Goal: Communication & Community: Answer question/provide support

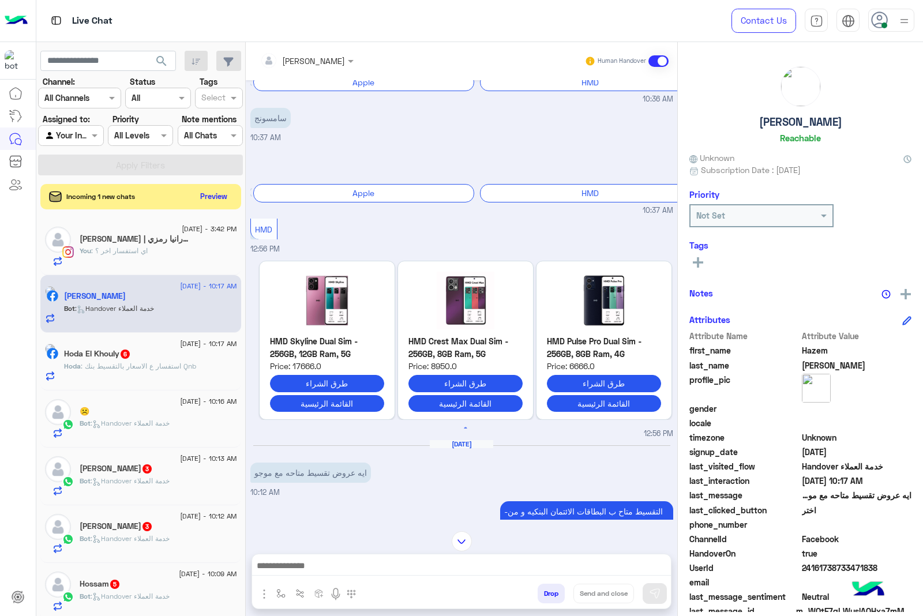
scroll to position [88, 0]
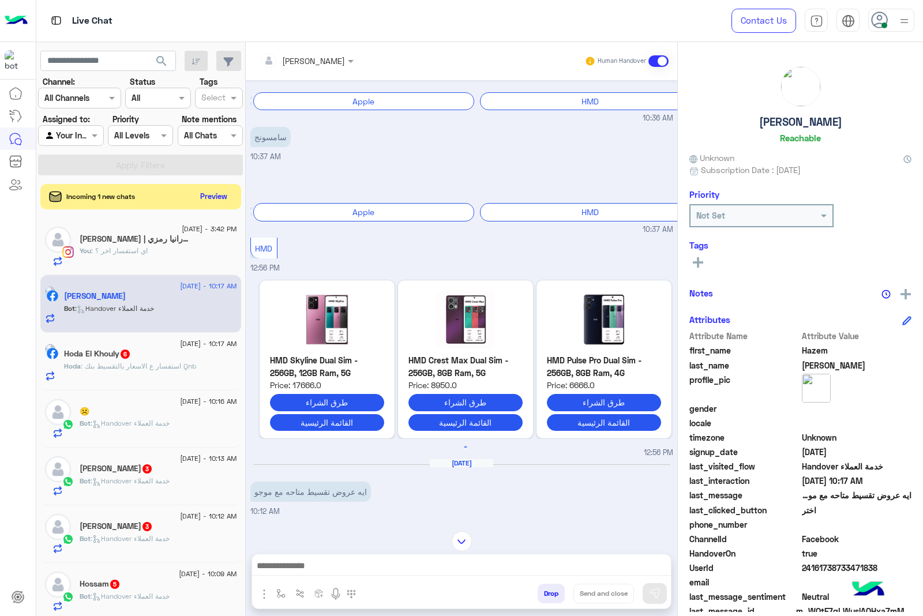
click at [180, 249] on div "You : اي استفسار اخر ؟" at bounding box center [158, 256] width 157 height 20
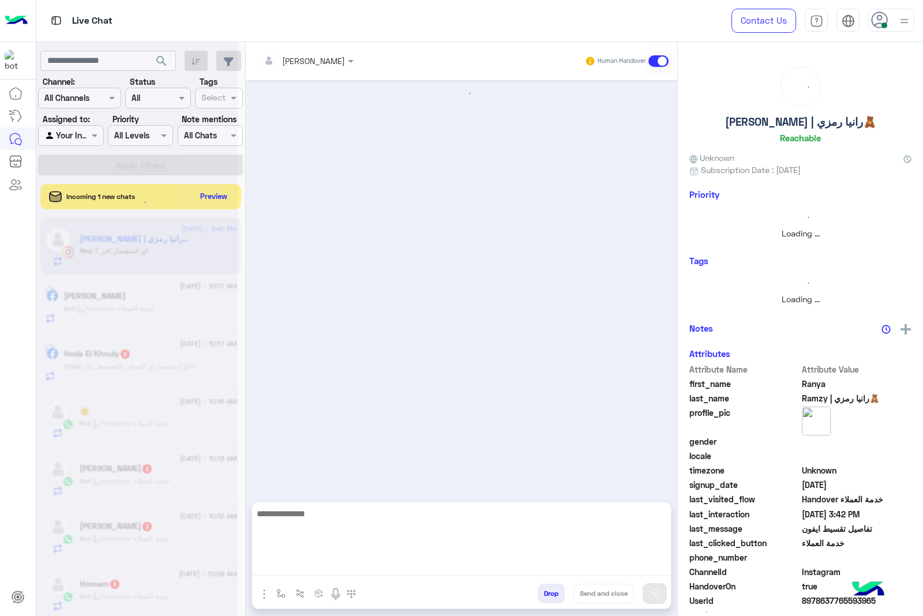
click at [424, 563] on textarea at bounding box center [461, 540] width 419 height 69
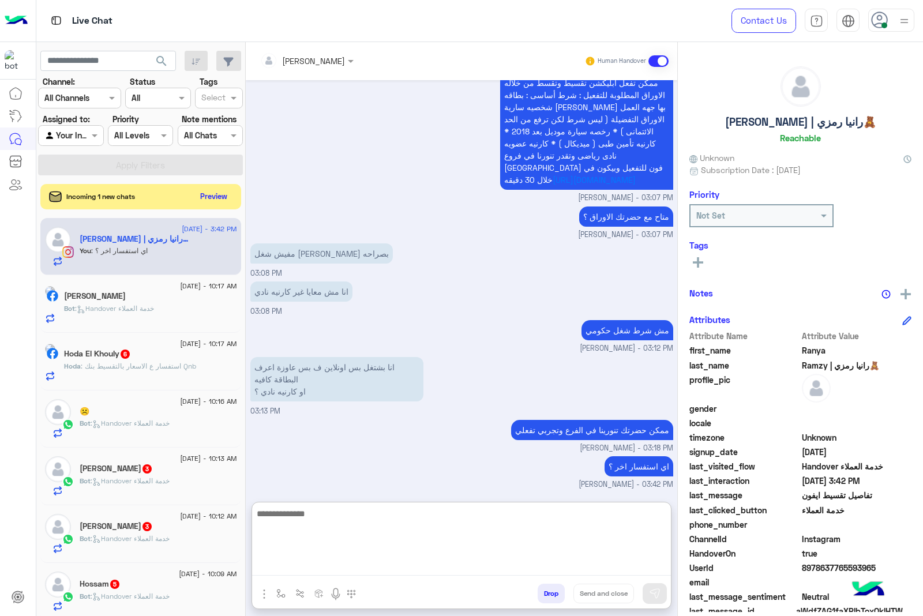
scroll to position [1402, 0]
paste textarea "**********"
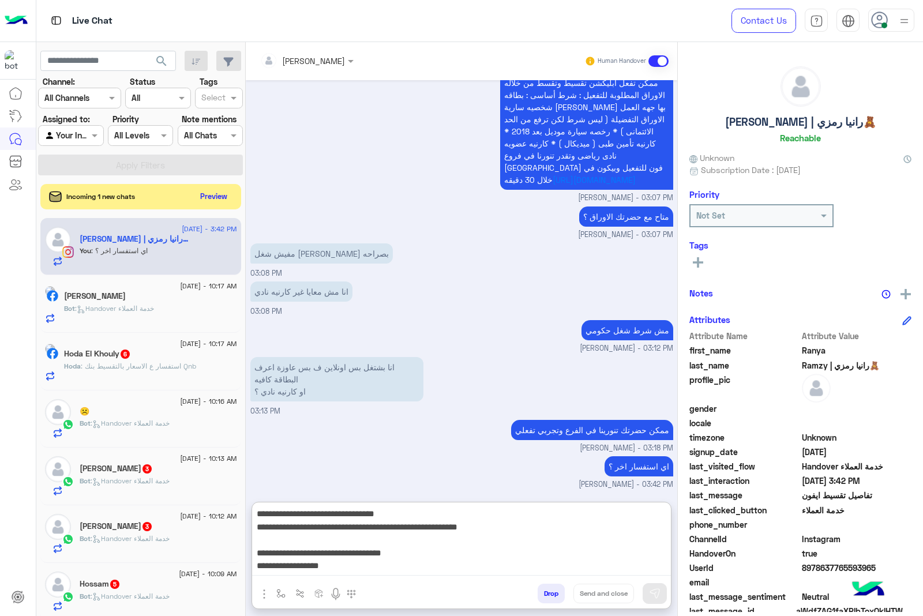
scroll to position [74, 0]
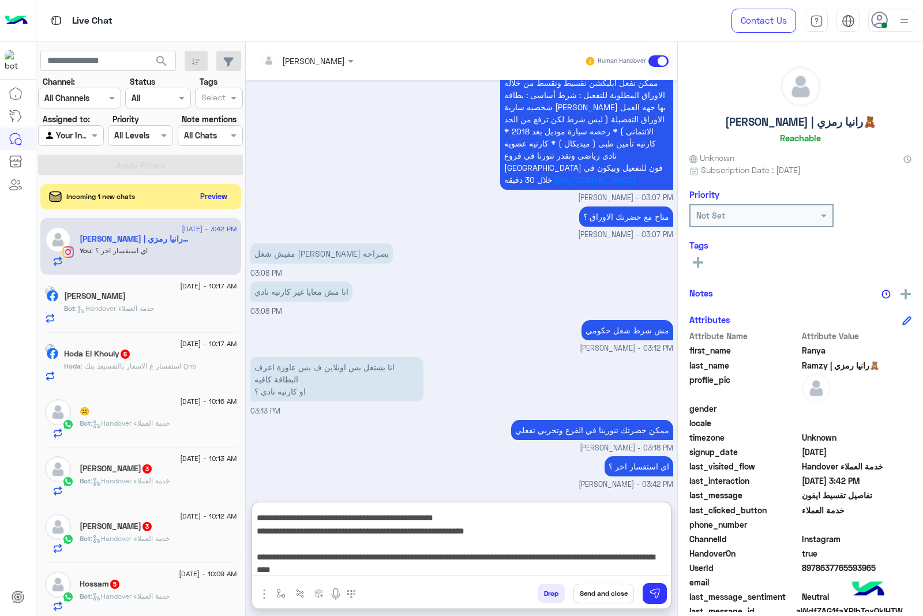
type textarea "**********"
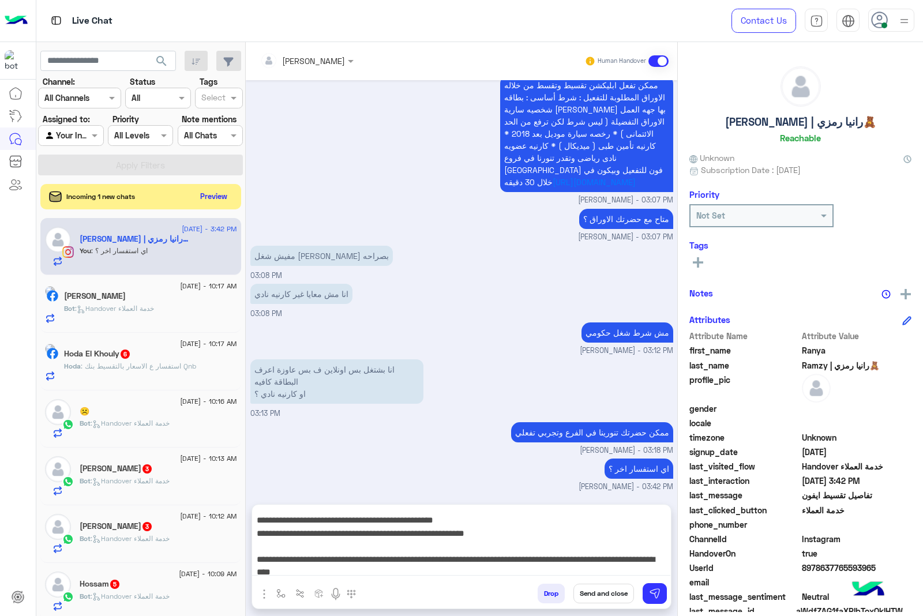
click at [597, 592] on button "Send and close" at bounding box center [603, 594] width 61 height 20
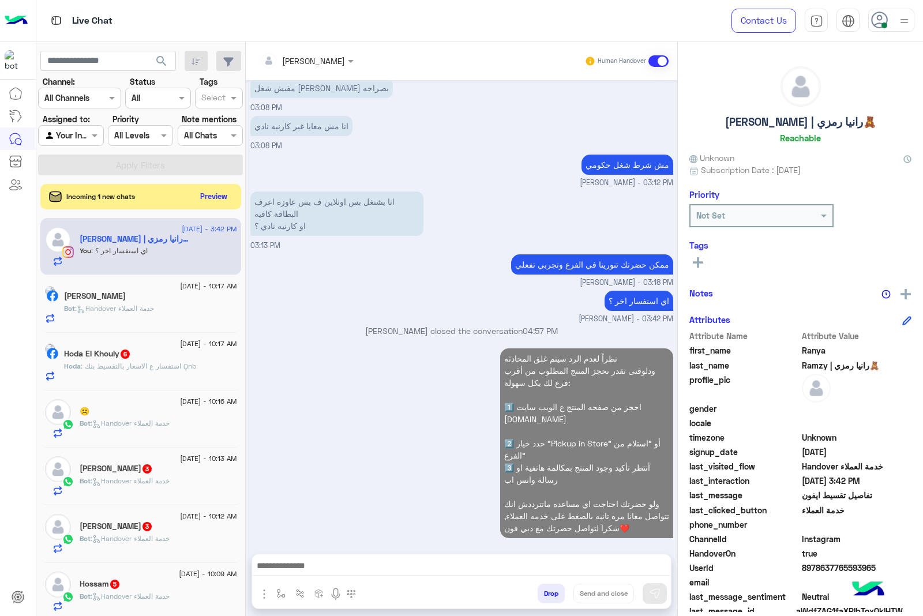
scroll to position [1578, 0]
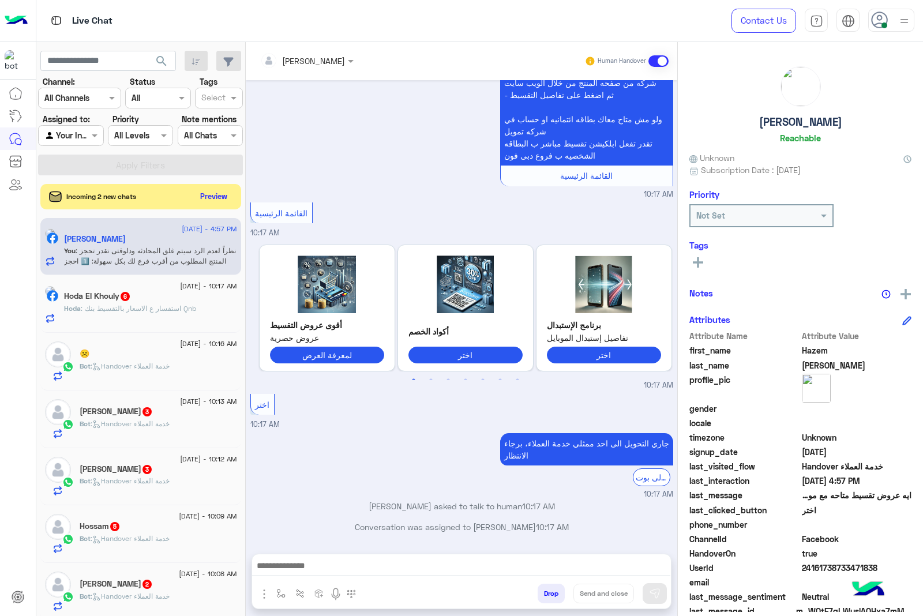
scroll to position [1025, 0]
click at [896, 25] on div at bounding box center [891, 20] width 46 height 23
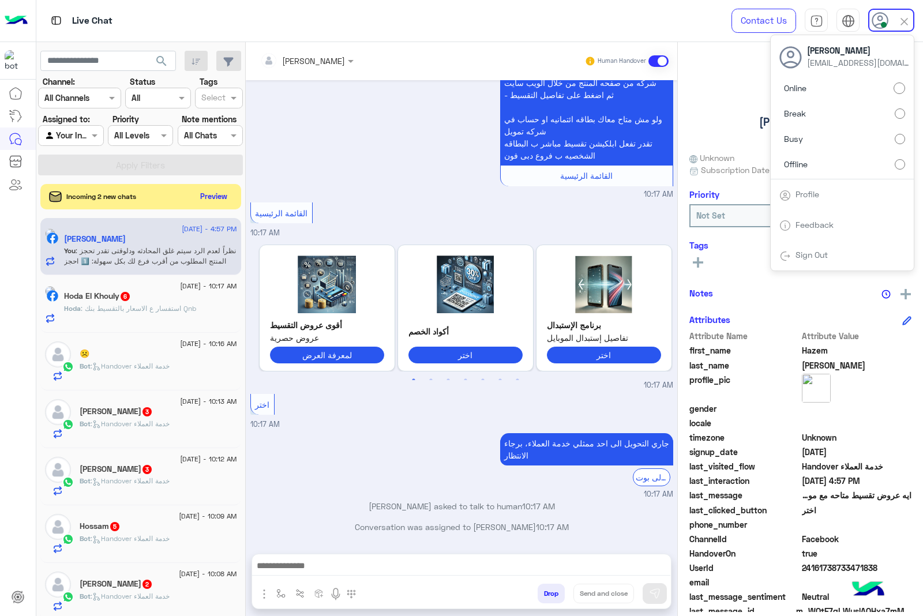
click at [843, 141] on label "Busy" at bounding box center [842, 139] width 126 height 21
